Goal: Task Accomplishment & Management: Complete application form

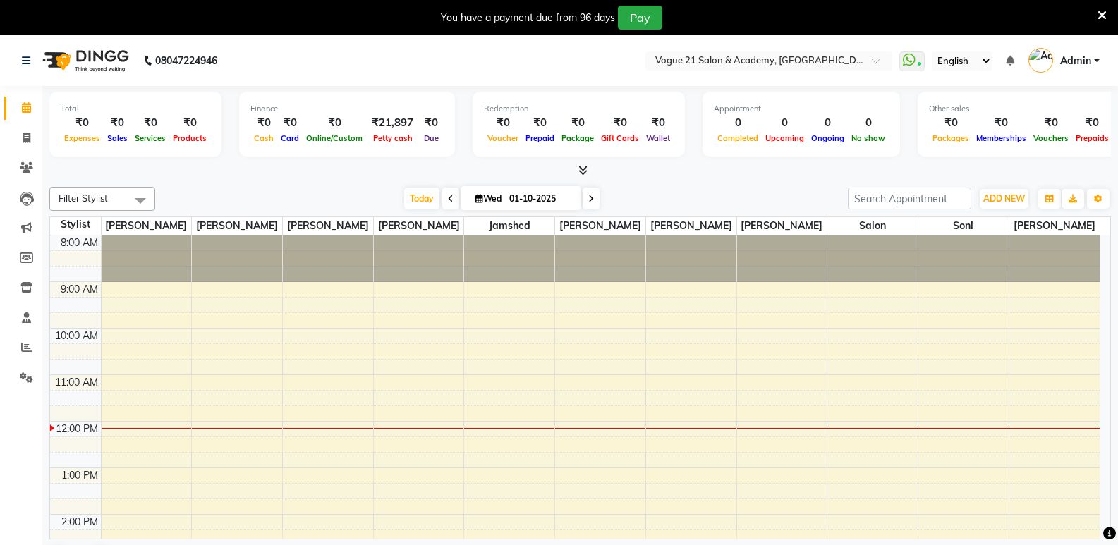
drag, startPoint x: 1106, startPoint y: 14, endPoint x: 1079, endPoint y: 188, distance: 176.4
click at [1106, 14] on icon at bounding box center [1102, 15] width 9 height 13
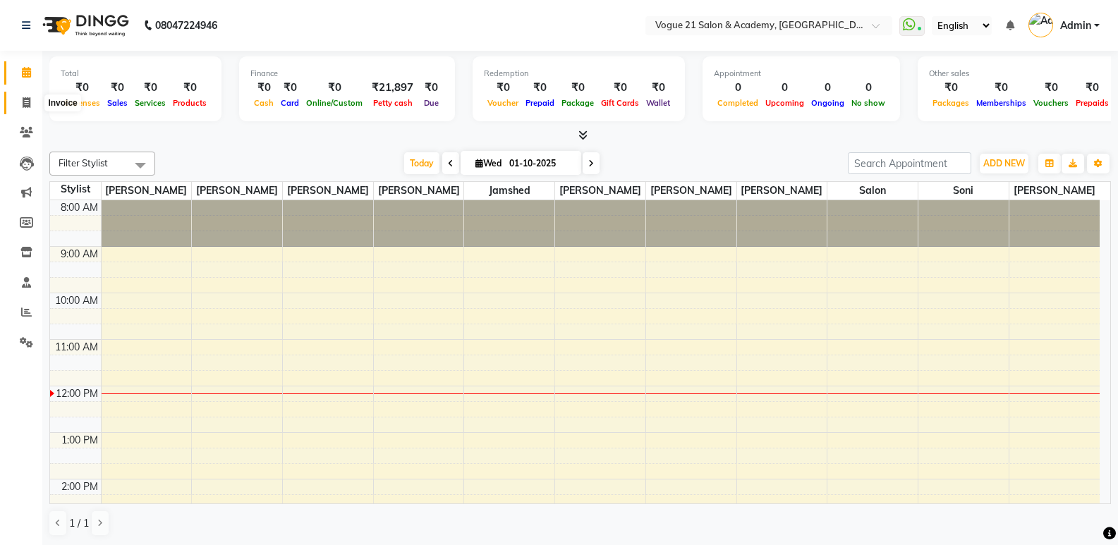
click at [25, 104] on icon at bounding box center [27, 102] width 8 height 11
select select "service"
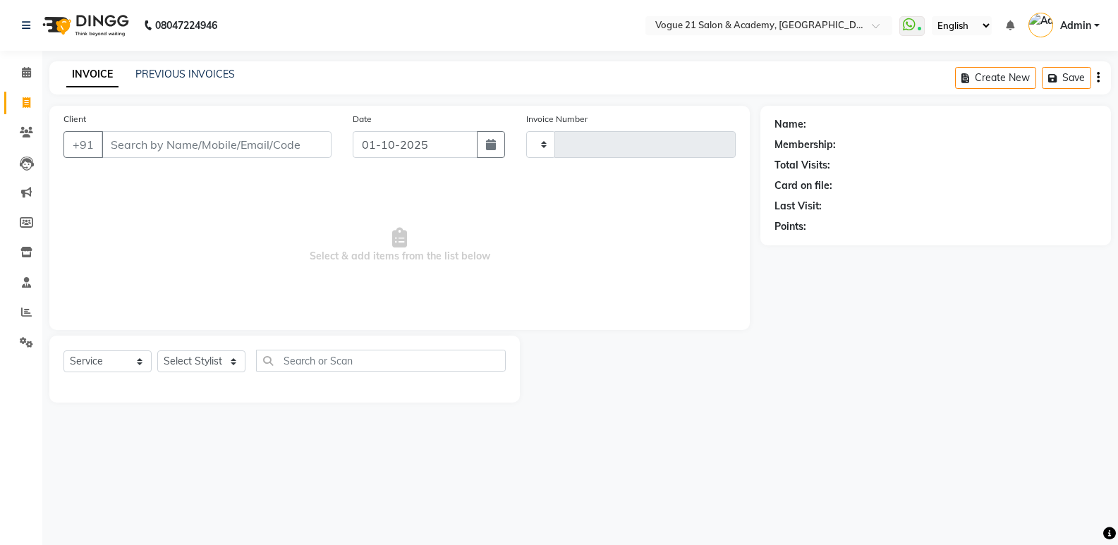
type input "2939"
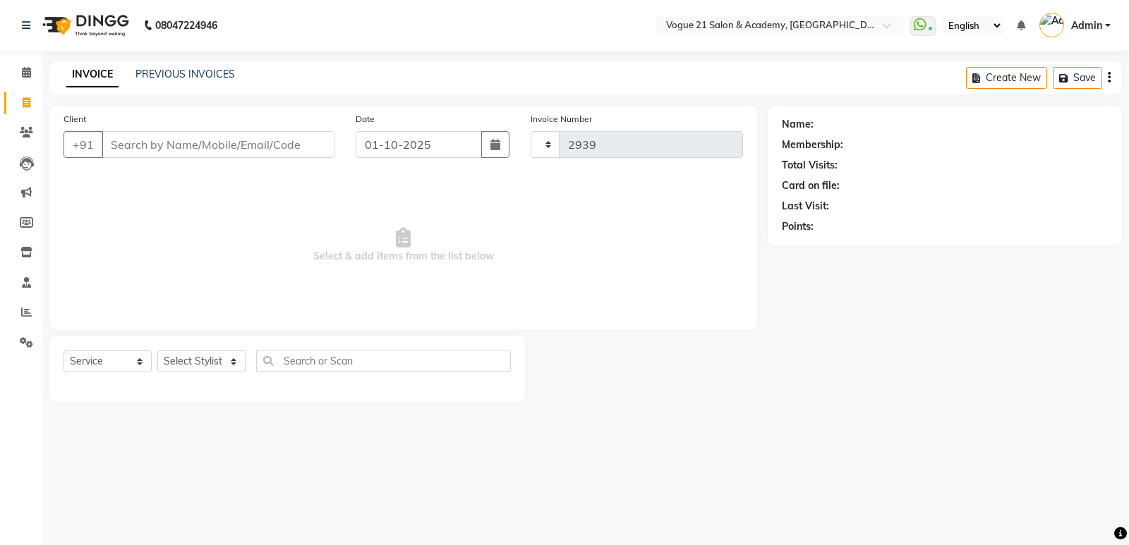
select select "4433"
click at [204, 366] on select "Select Stylist [PERSON_NAME] [PERSON_NAME] [PERSON_NAME] [PERSON_NAME] [PERSON_…" at bounding box center [201, 362] width 88 height 22
select select "79160"
click at [157, 351] on select "Select Stylist [PERSON_NAME] [PERSON_NAME] [PERSON_NAME] [PERSON_NAME] [PERSON_…" at bounding box center [201, 362] width 88 height 22
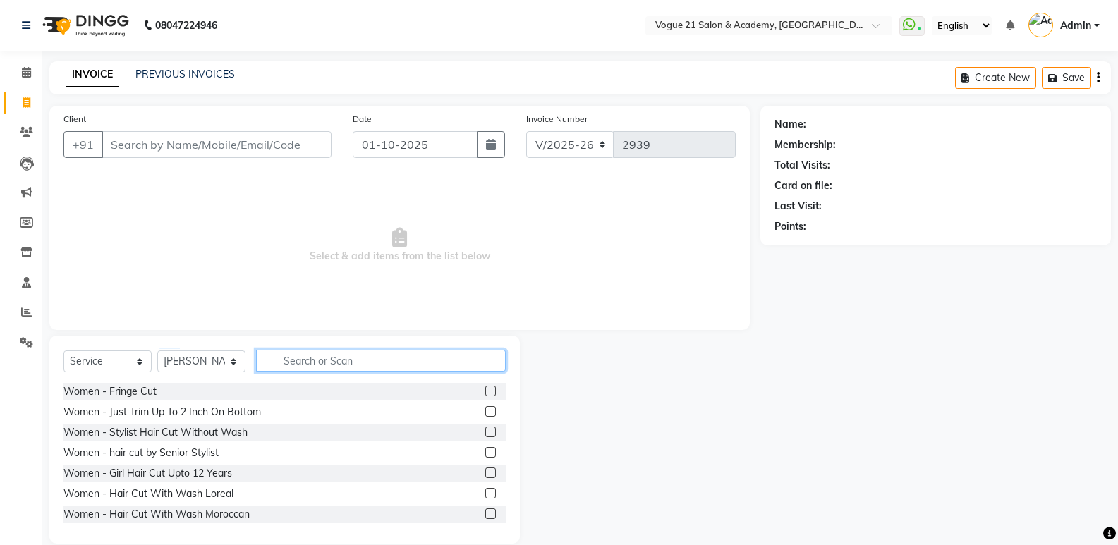
click at [381, 365] on input "text" at bounding box center [381, 361] width 250 height 22
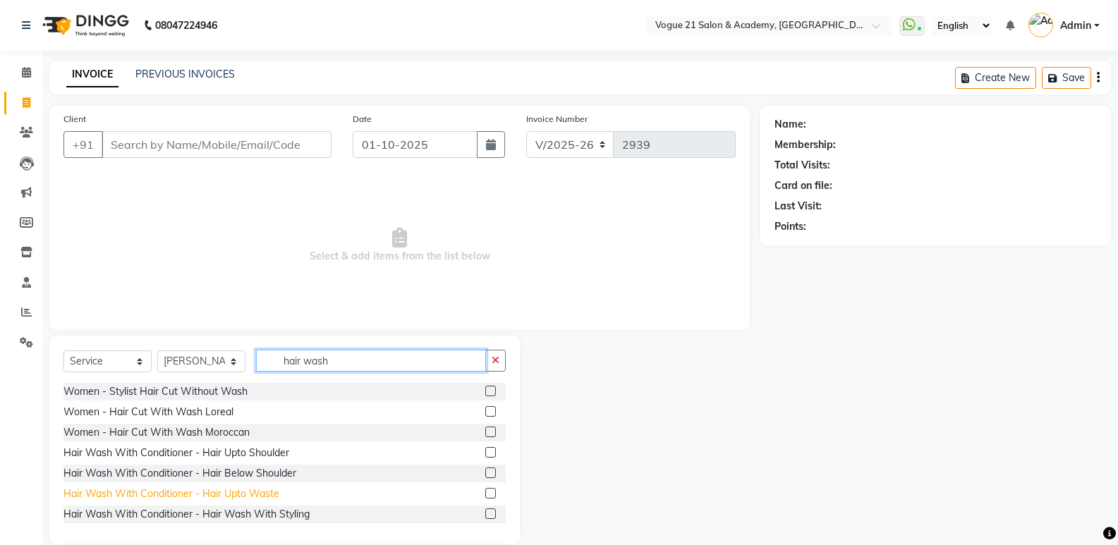
type input "hair wash"
click at [244, 490] on div "Hair Wash With Conditioner - Hair Upto Waste" at bounding box center [171, 494] width 216 height 15
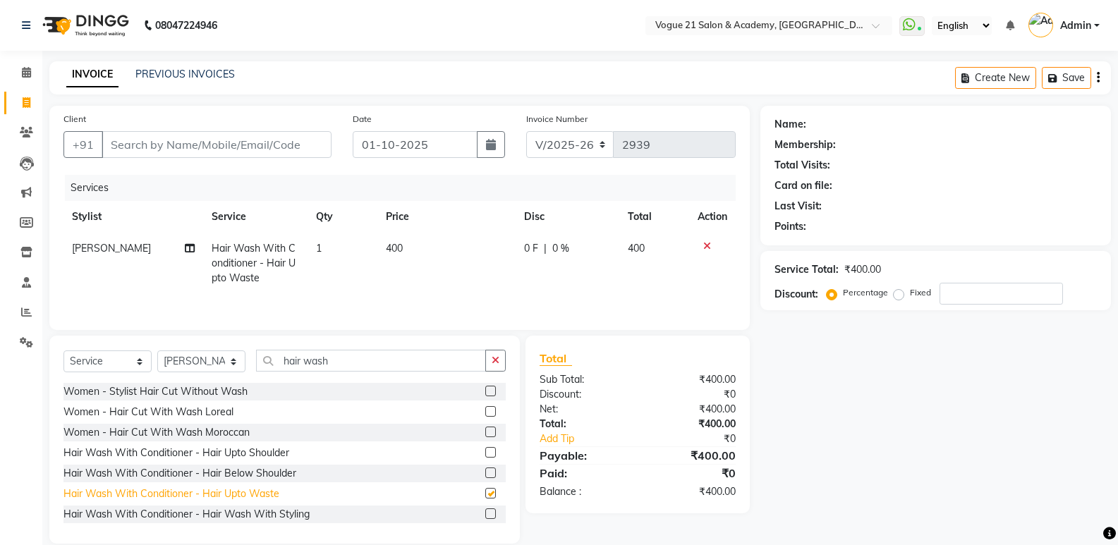
checkbox input "false"
click at [176, 143] on input "Client" at bounding box center [217, 144] width 230 height 27
type input "9"
type input "0"
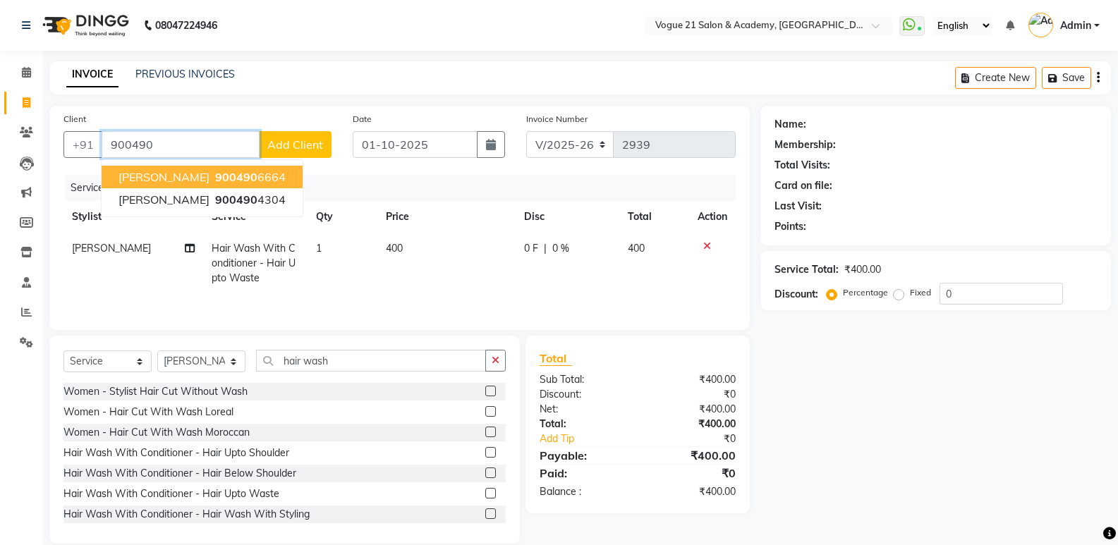
click at [257, 171] on span "900490" at bounding box center [236, 177] width 42 height 14
type input "9004906664"
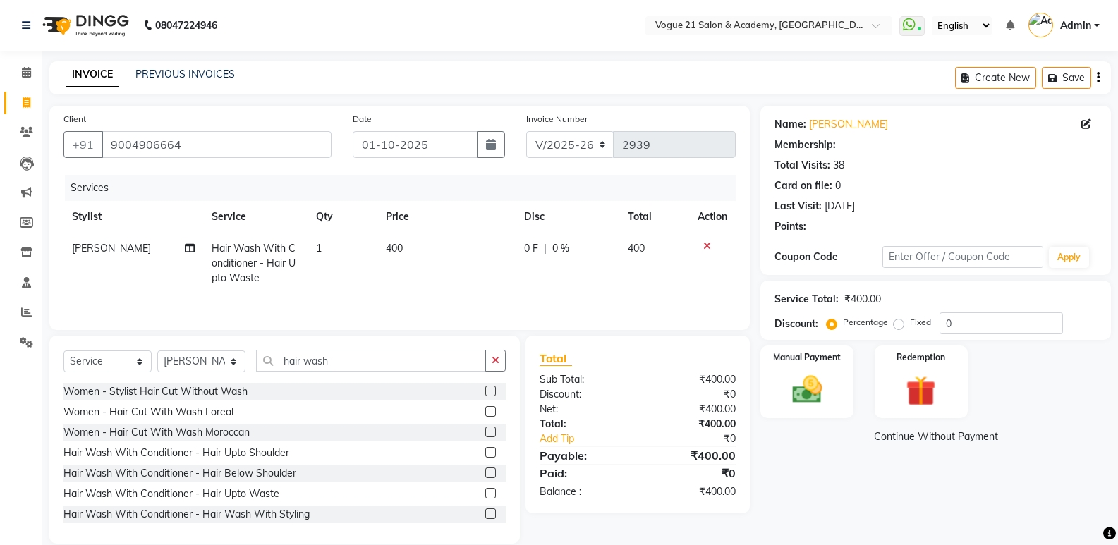
type input "20"
select select "1: Object"
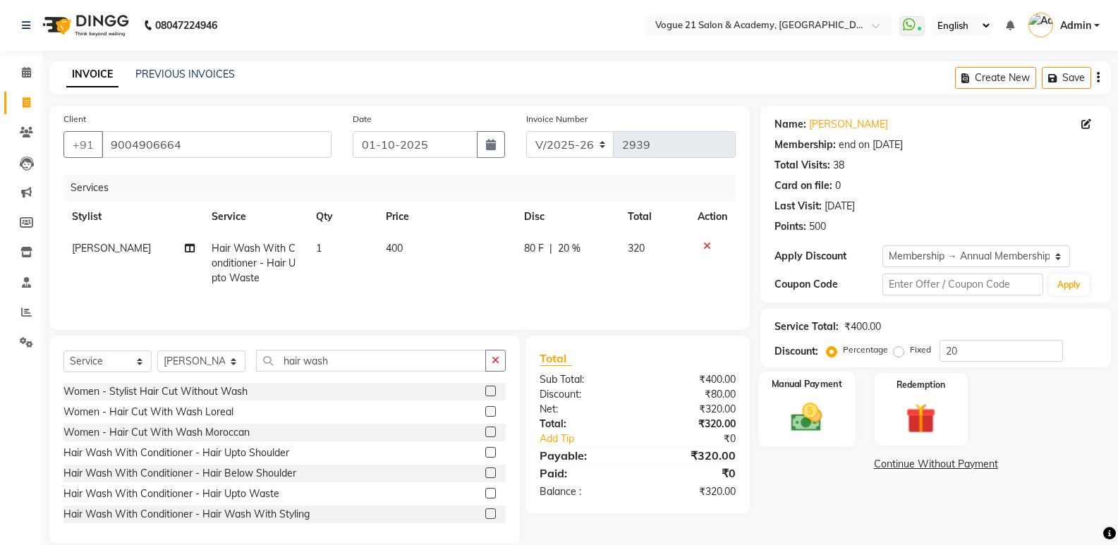
click at [806, 412] on img at bounding box center [807, 417] width 50 height 36
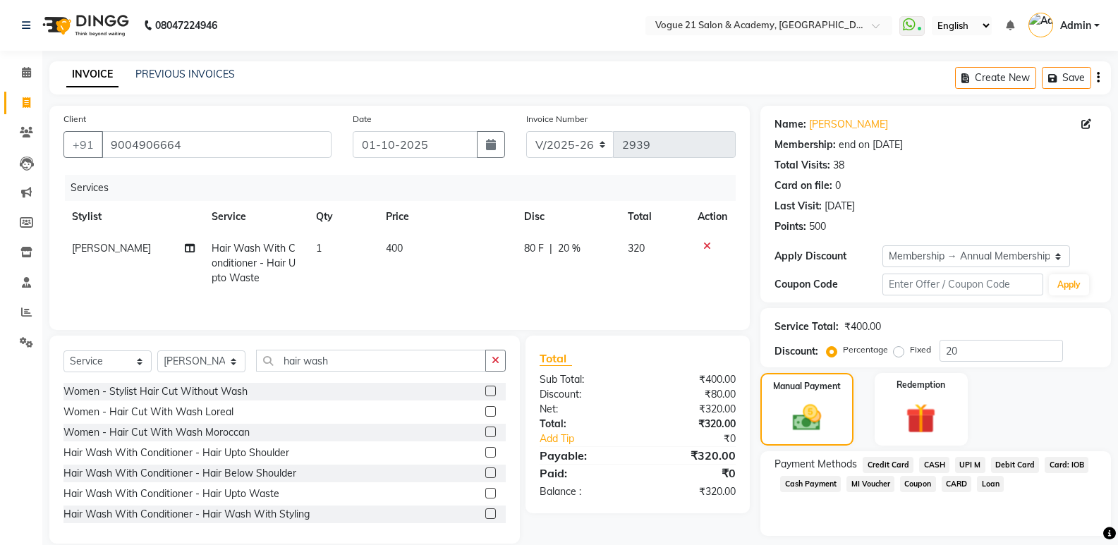
click at [937, 463] on span "CASH" at bounding box center [934, 465] width 30 height 16
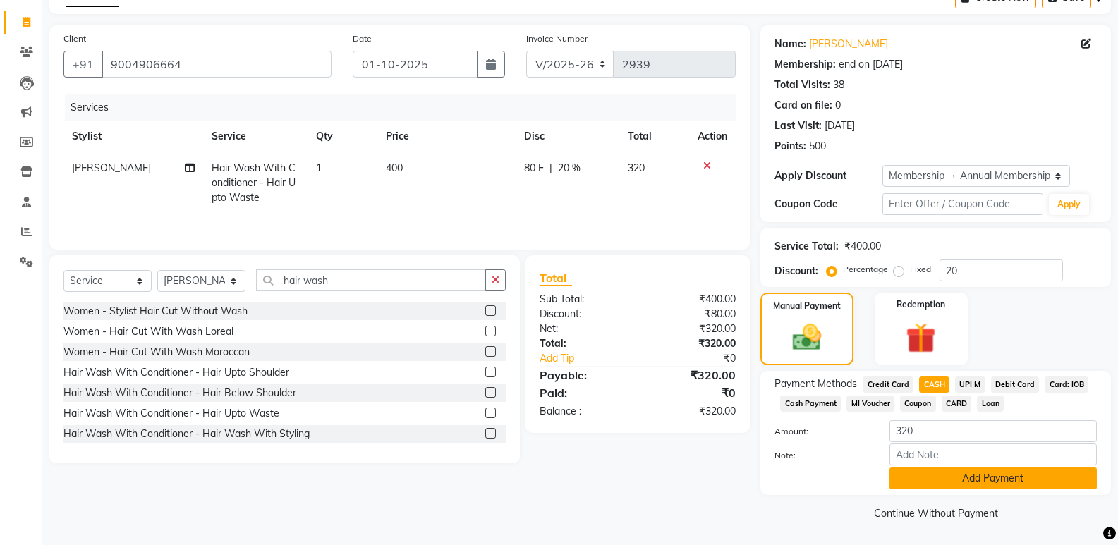
click at [1012, 477] on button "Add Payment" at bounding box center [993, 479] width 207 height 22
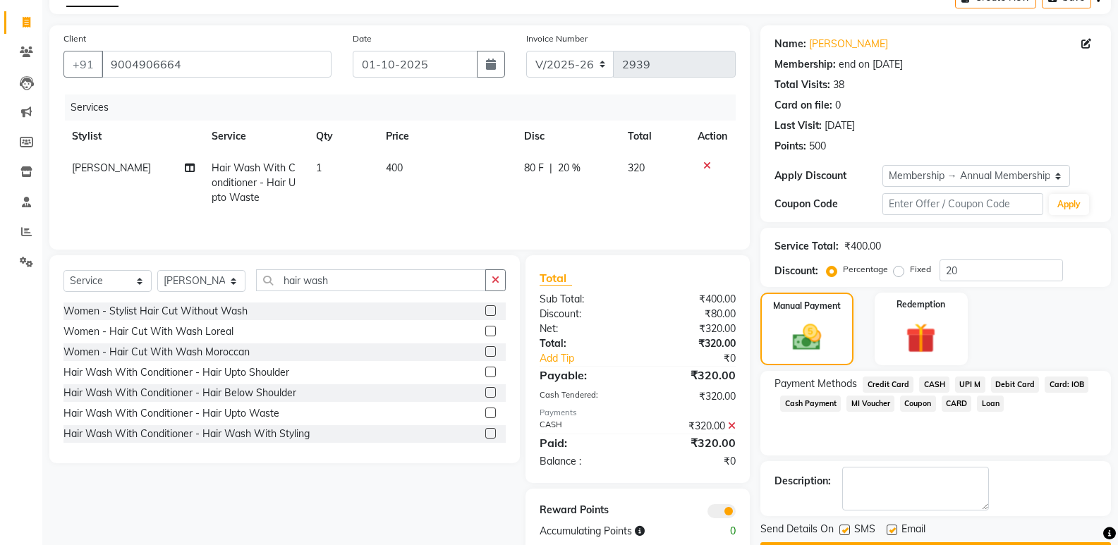
scroll to position [121, 0]
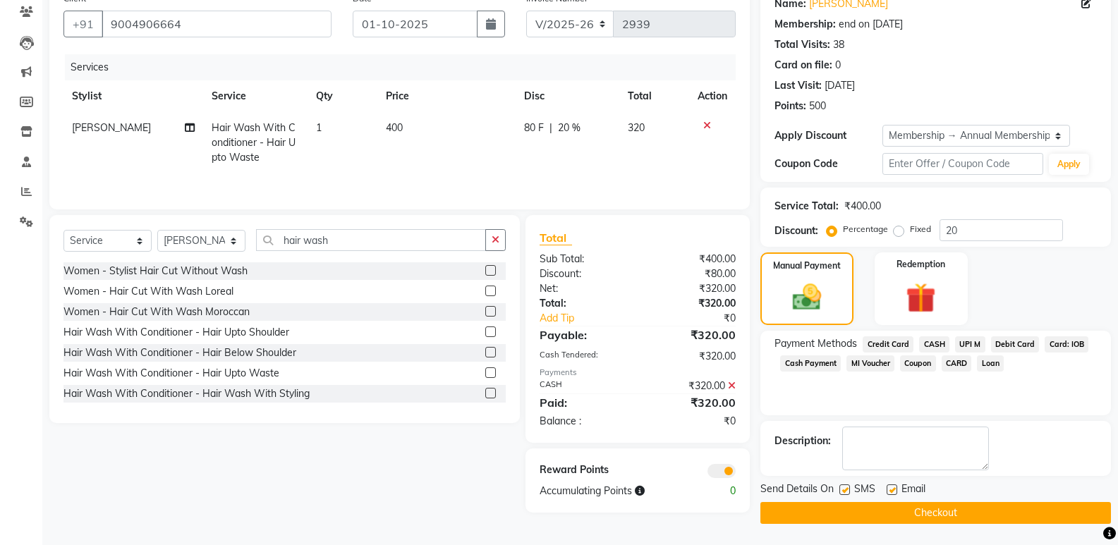
click at [914, 516] on button "Checkout" at bounding box center [935, 513] width 351 height 22
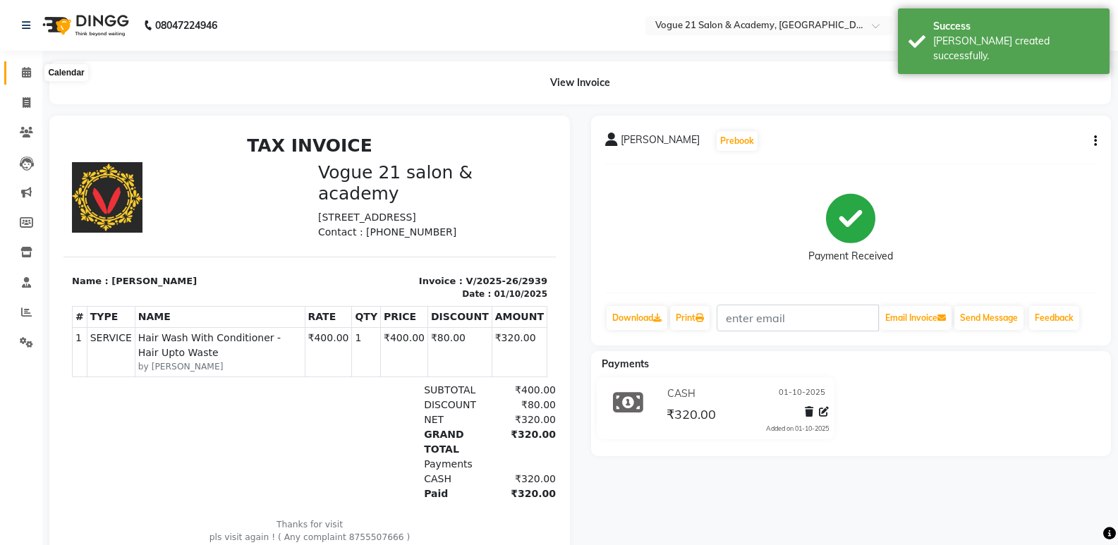
click at [25, 73] on icon at bounding box center [26, 72] width 9 height 11
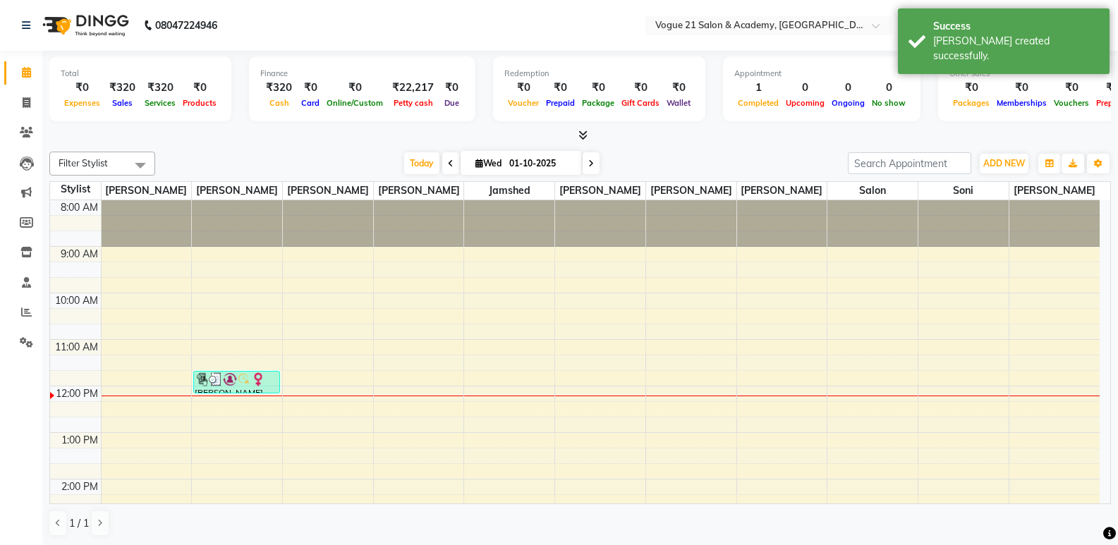
click at [590, 166] on icon at bounding box center [591, 163] width 6 height 8
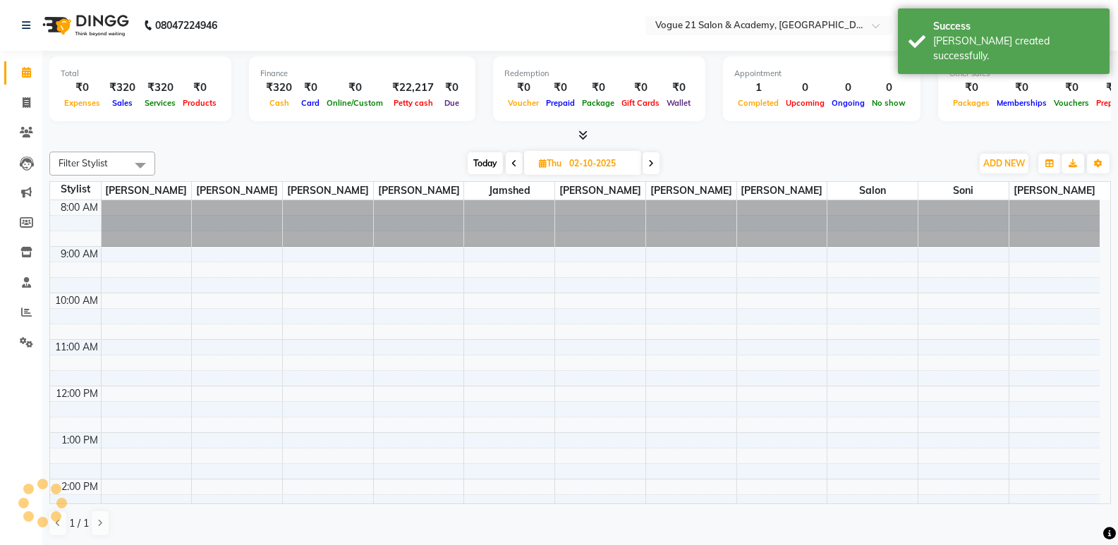
scroll to position [187, 0]
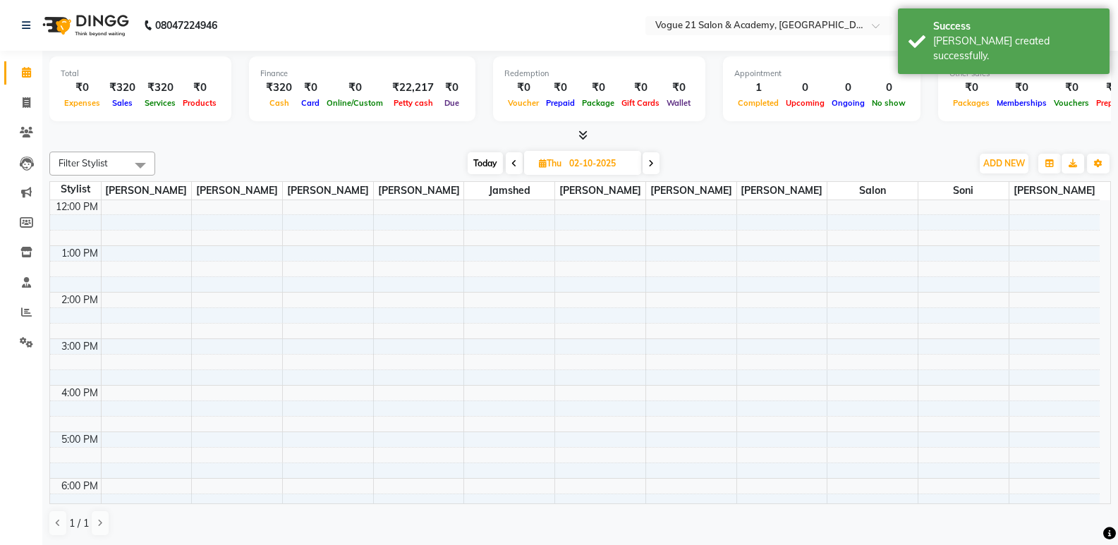
click at [648, 163] on span at bounding box center [651, 163] width 17 height 22
click at [652, 166] on icon at bounding box center [649, 163] width 6 height 8
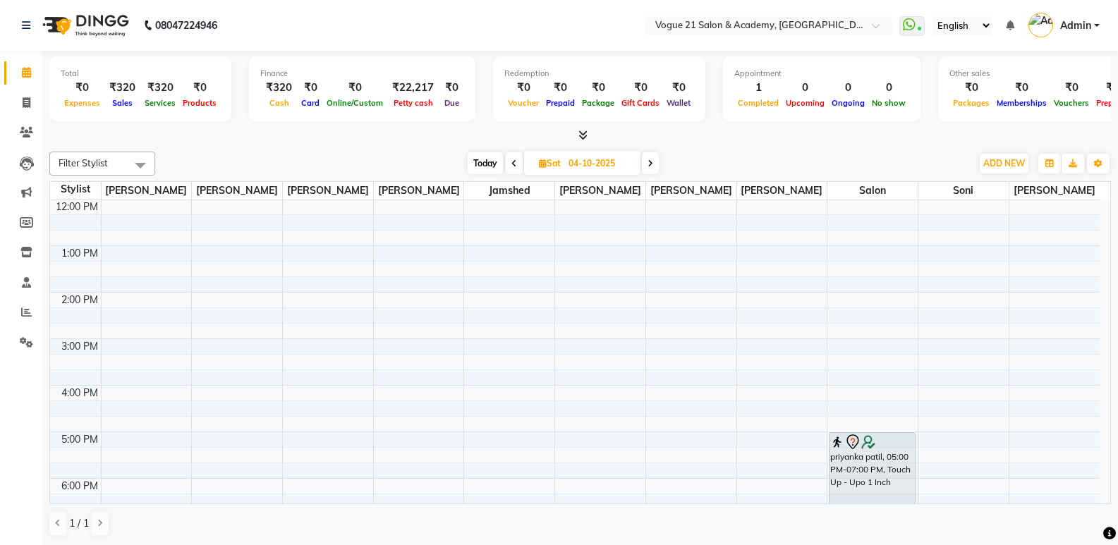
click at [652, 166] on icon at bounding box center [651, 163] width 6 height 8
type input "05-10-2025"
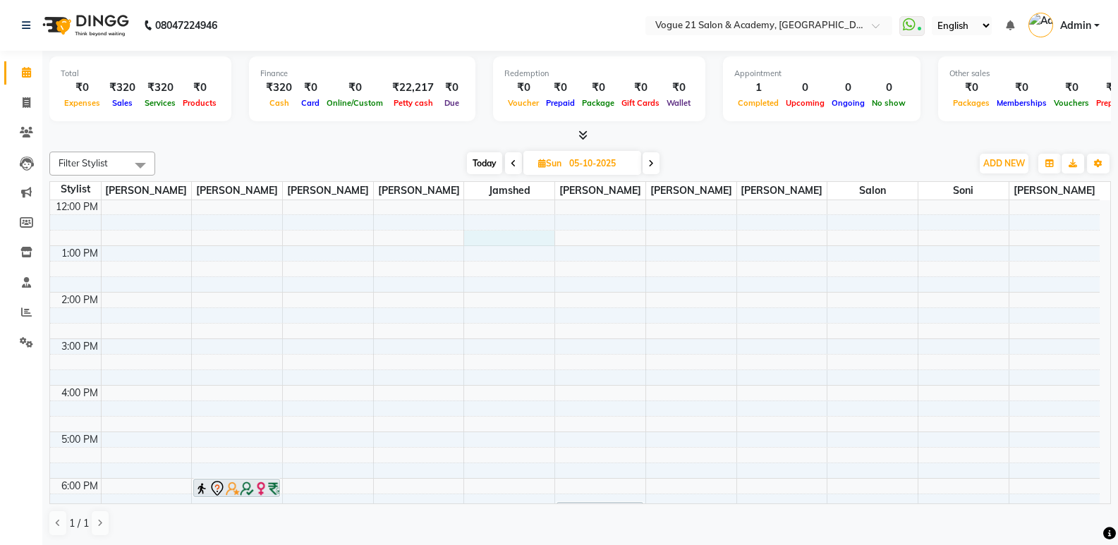
click at [490, 243] on div "8:00 AM 9:00 AM 10:00 AM 11:00 AM 12:00 PM 1:00 PM 2:00 PM 3:00 PM 4:00 PM 5:00…" at bounding box center [575, 362] width 1050 height 698
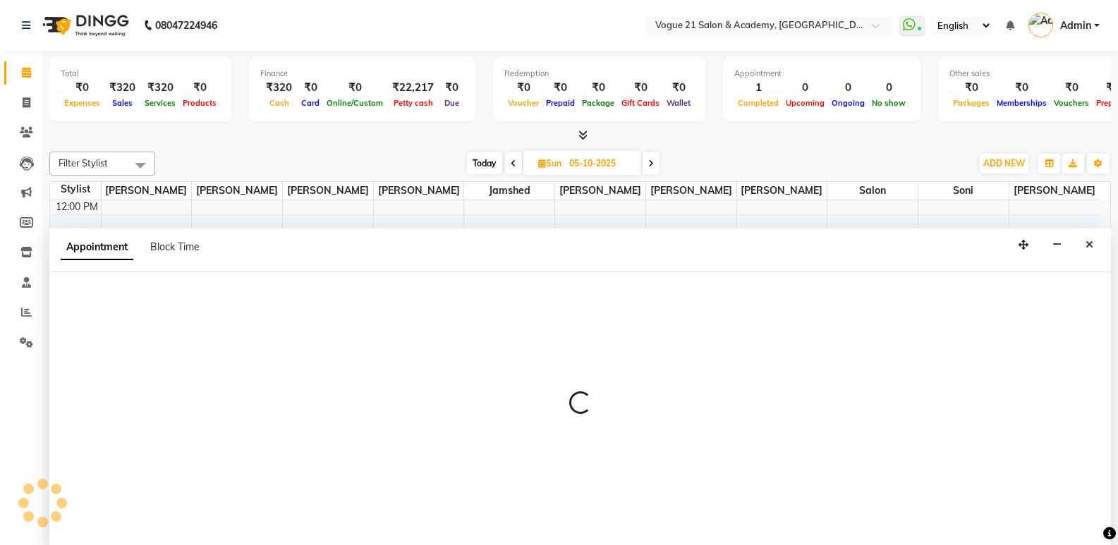
scroll to position [1, 0]
select select "25490"
select select "tentative"
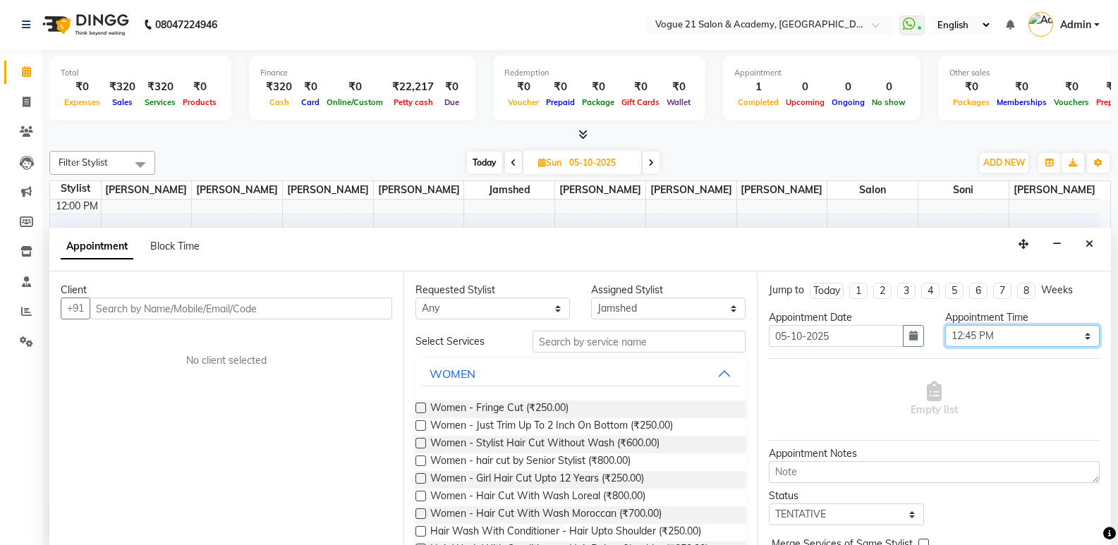
click at [999, 340] on select "Select 09:00 AM 09:15 AM 09:30 AM 09:45 AM 10:00 AM 10:15 AM 10:30 AM 10:45 AM …" at bounding box center [1022, 336] width 154 height 22
select select "750"
click at [945, 325] on select "Select 09:00 AM 09:15 AM 09:30 AM 09:45 AM 10:00 AM 10:15 AM 10:30 AM 10:45 AM …" at bounding box center [1022, 336] width 154 height 22
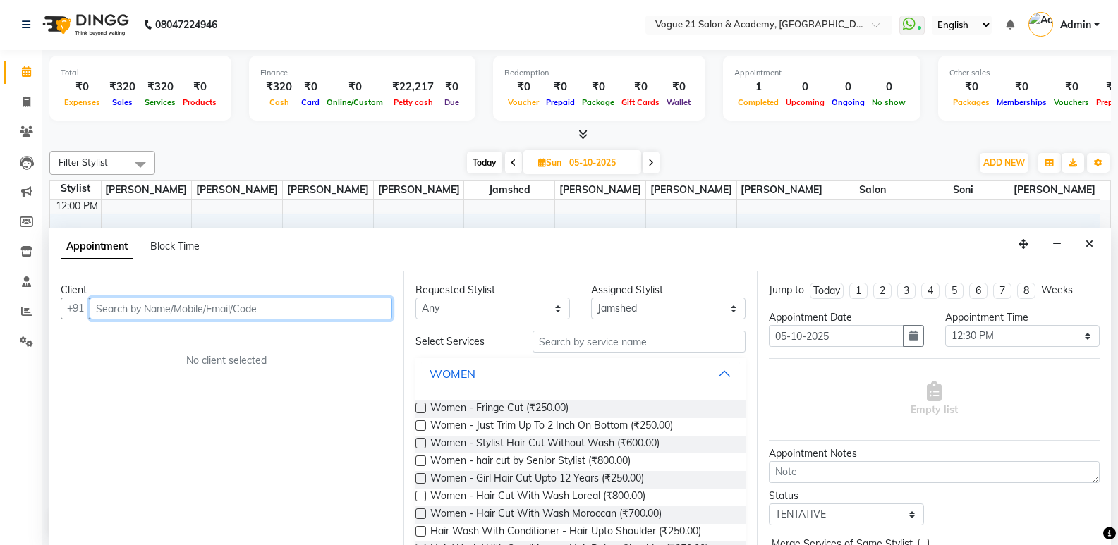
click at [201, 310] on input "text" at bounding box center [241, 309] width 303 height 22
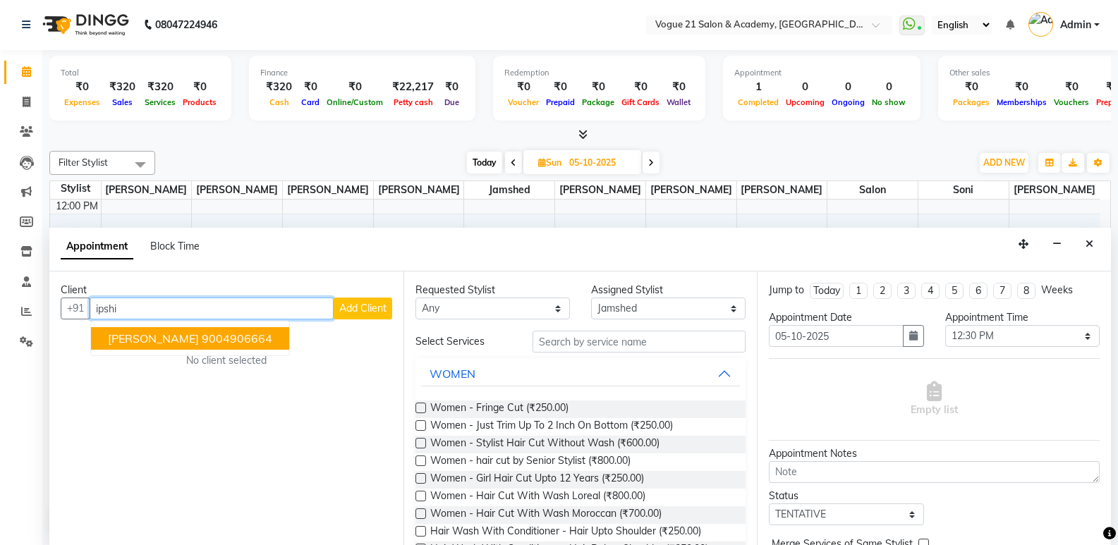
click at [190, 348] on button "[PERSON_NAME] 9004906664" at bounding box center [190, 338] width 198 height 23
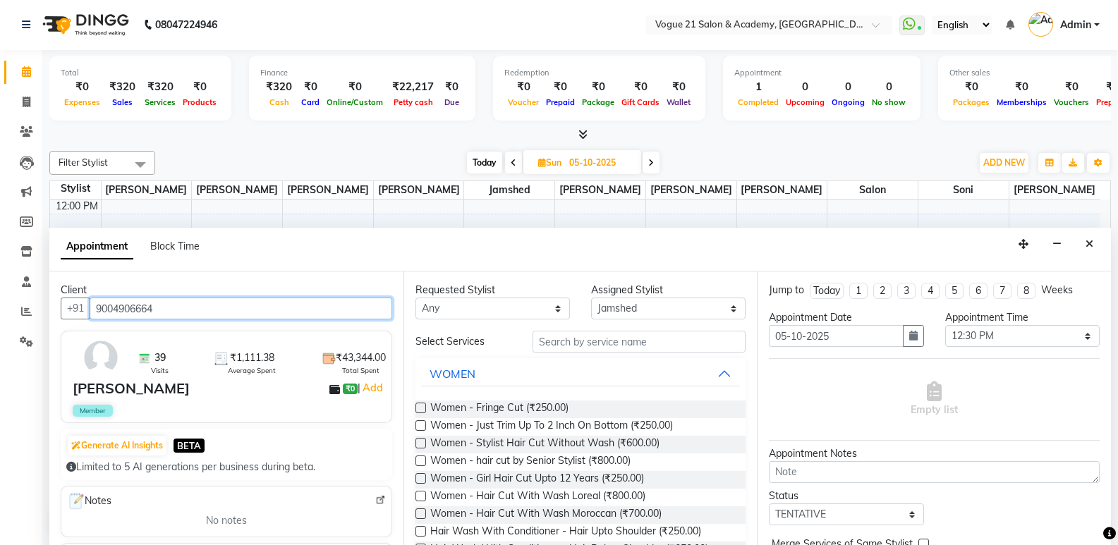
type input "9004906664"
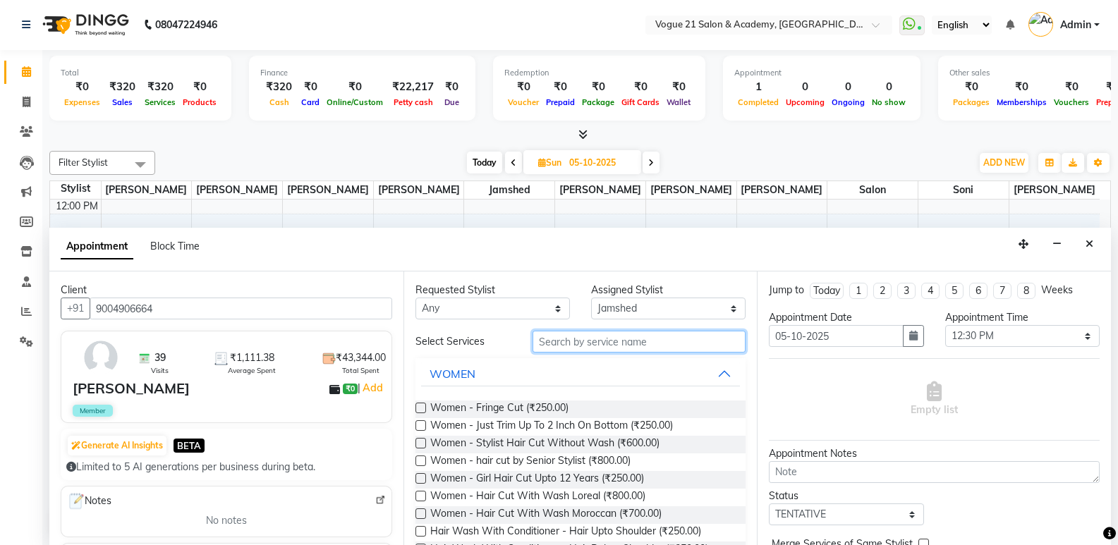
click at [576, 350] on input "text" at bounding box center [639, 342] width 213 height 22
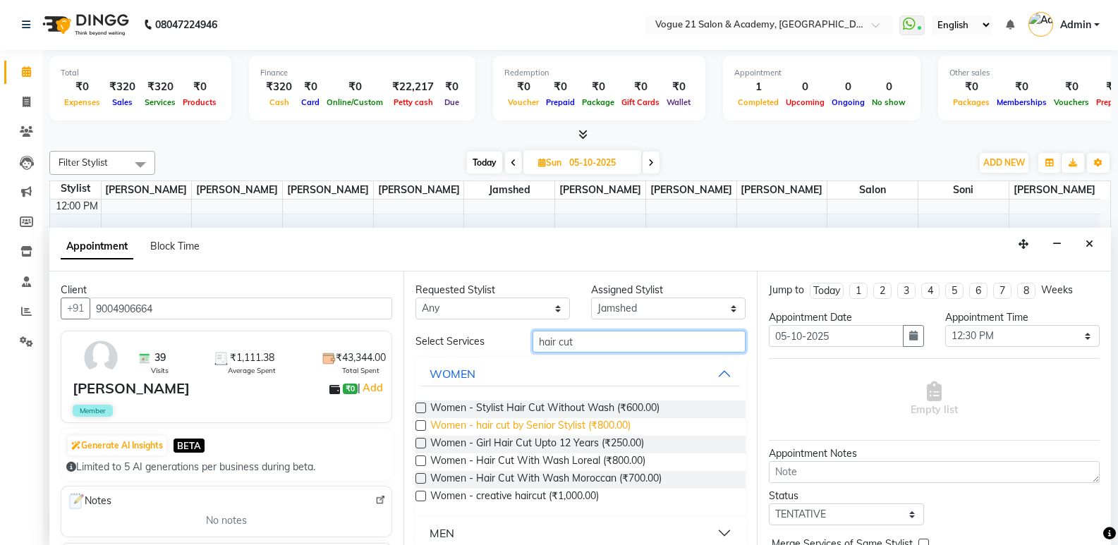
type input "hair cut"
click at [537, 426] on span "Women - hair cut by Senior Stylist (₹800.00)" at bounding box center [530, 427] width 200 height 18
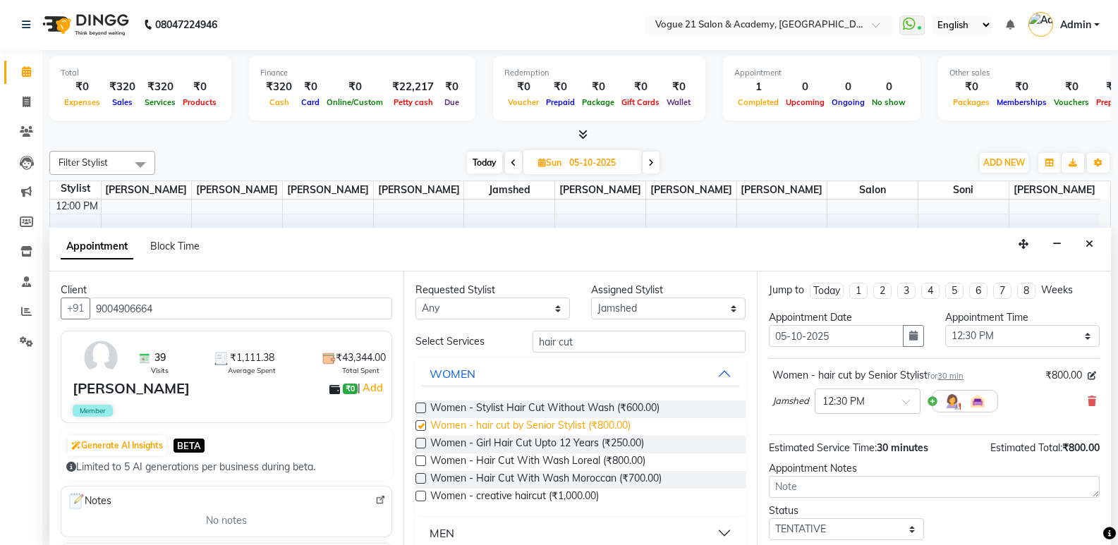
checkbox input "false"
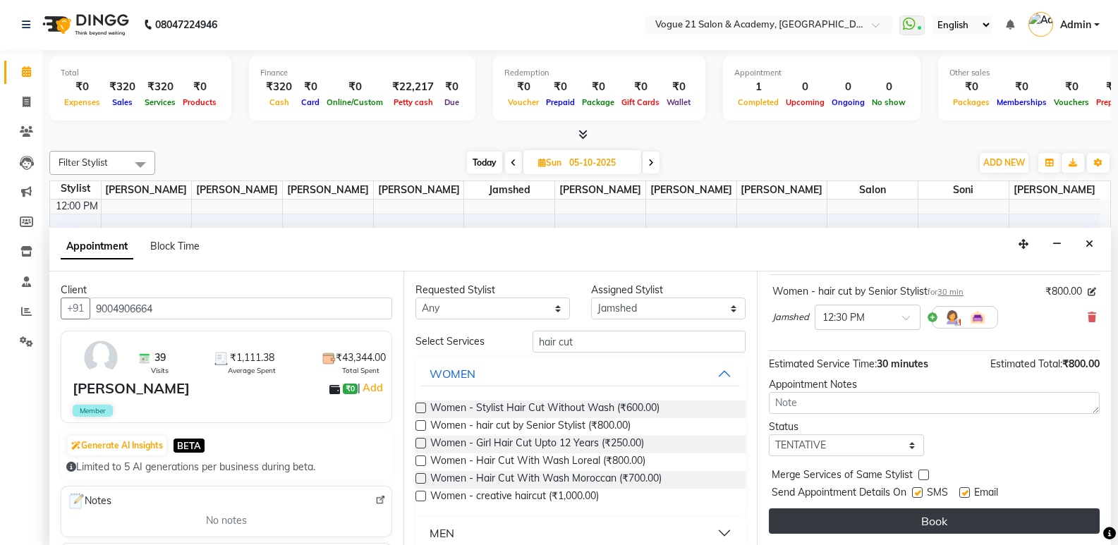
click at [948, 523] on button "Book" at bounding box center [934, 521] width 331 height 25
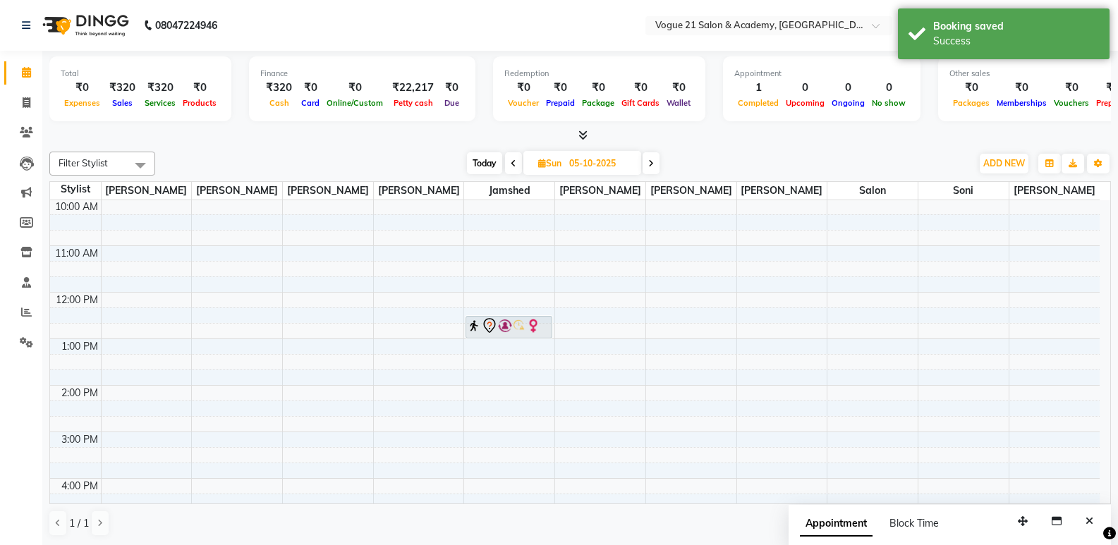
scroll to position [0, 0]
